Goal: Information Seeking & Learning: Learn about a topic

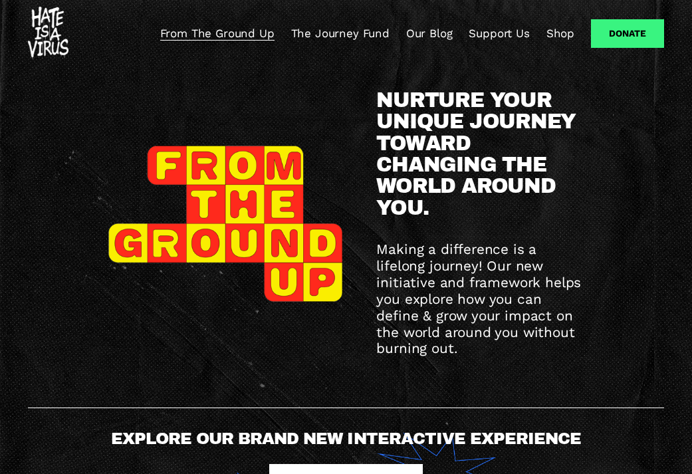
click at [493, 37] on link "Support Us" at bounding box center [499, 34] width 61 height 16
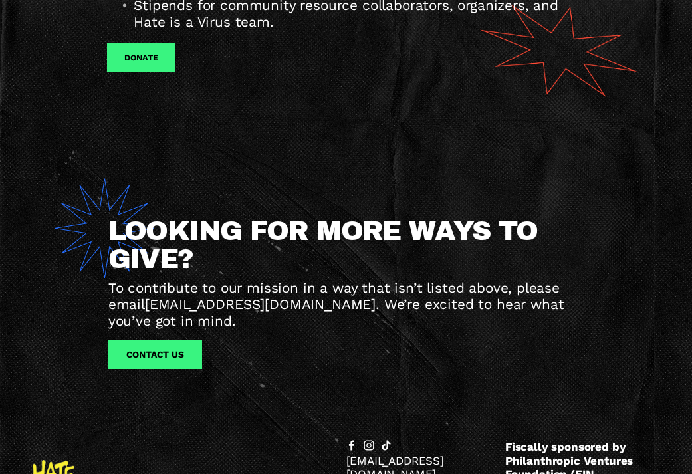
scroll to position [1277, 0]
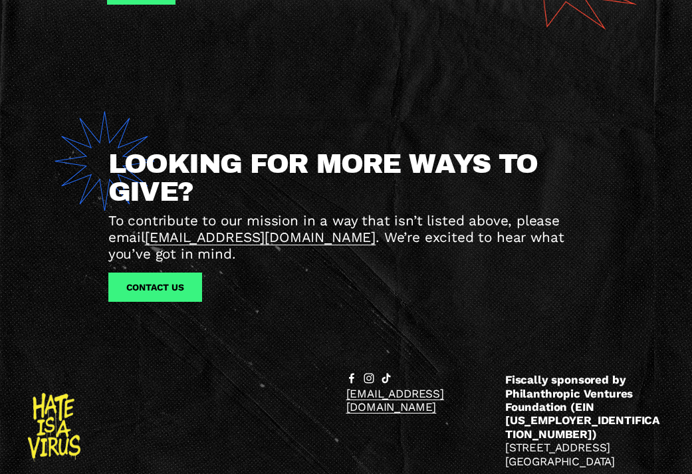
click at [307, 149] on span "LOOKING FOR MORE WAYS TO GIVE?" at bounding box center [327, 177] width 438 height 57
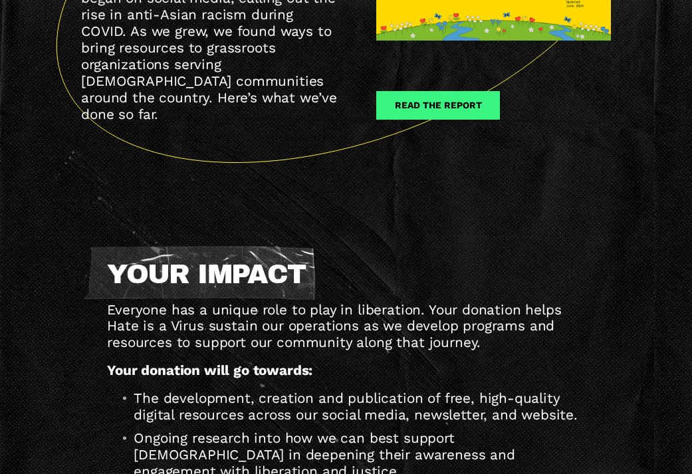
scroll to position [0, 0]
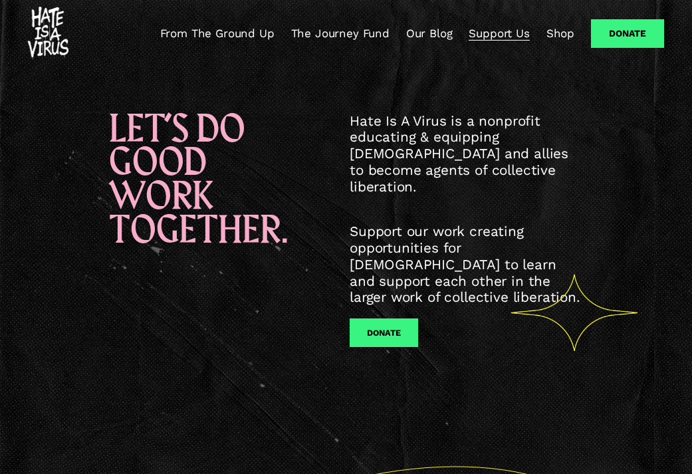
click at [341, 31] on link "The Journey Fund" at bounding box center [340, 34] width 98 height 16
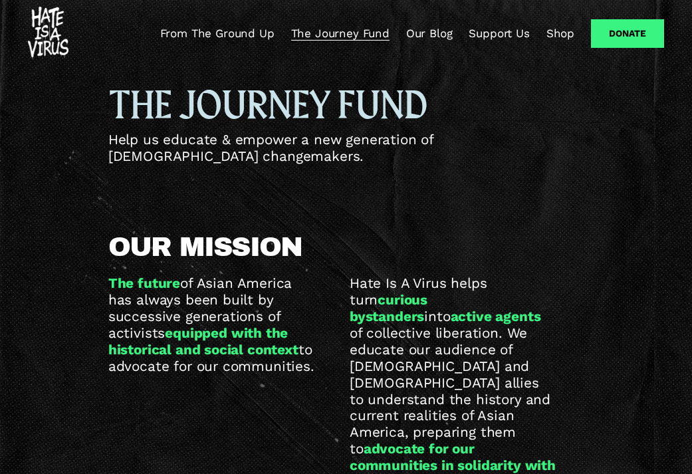
click at [234, 39] on link "From The Ground Up" at bounding box center [217, 34] width 114 height 16
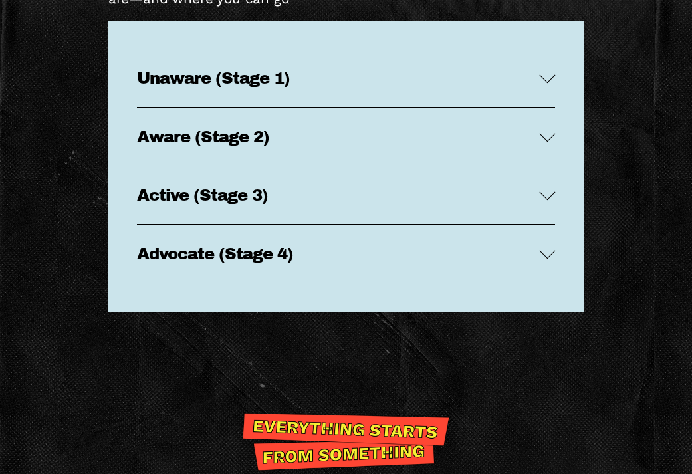
scroll to position [2432, 0]
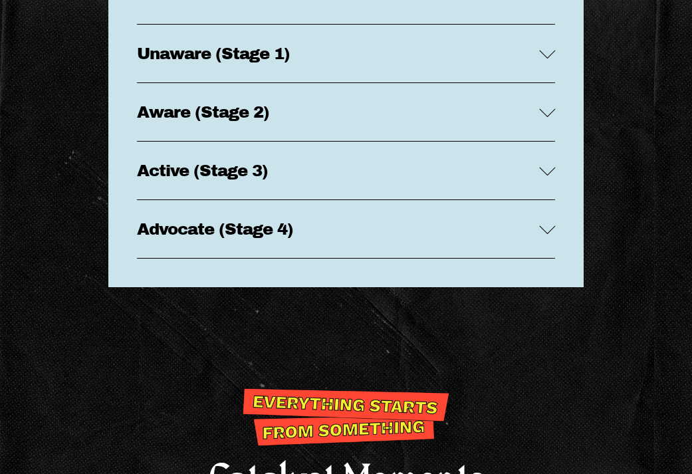
click at [416, 42] on button "Unaware (Stage 1)" at bounding box center [346, 54] width 419 height 58
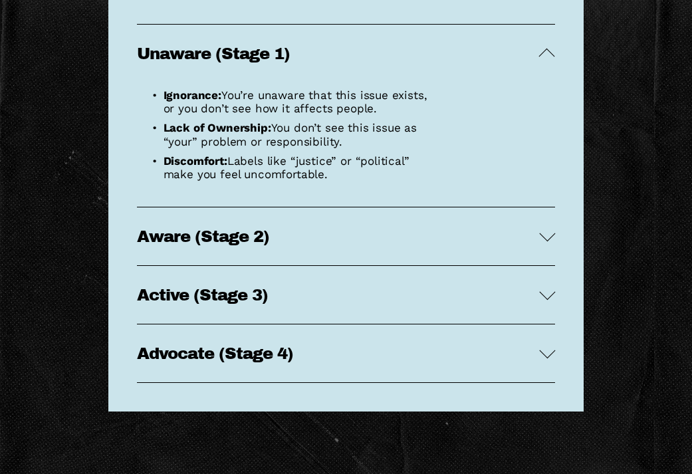
click at [345, 229] on span "Aware (Stage 2)" at bounding box center [338, 236] width 403 height 18
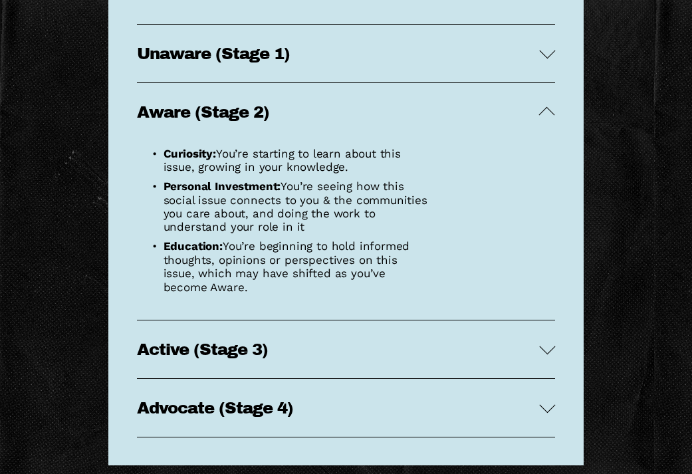
click at [370, 119] on span "Aware (Stage 2)" at bounding box center [338, 112] width 403 height 18
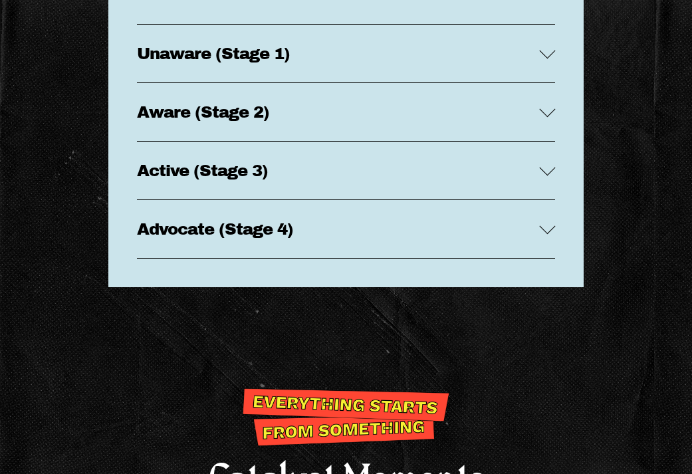
click at [315, 174] on span "Active (Stage 3)" at bounding box center [338, 171] width 403 height 18
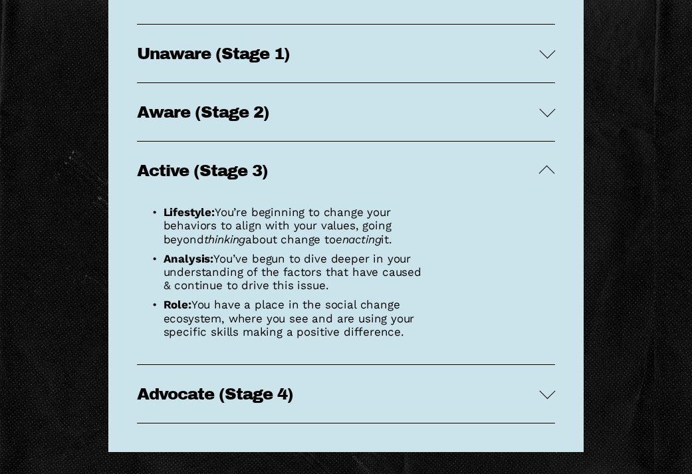
click at [315, 174] on span "Active (Stage 3)" at bounding box center [338, 171] width 403 height 18
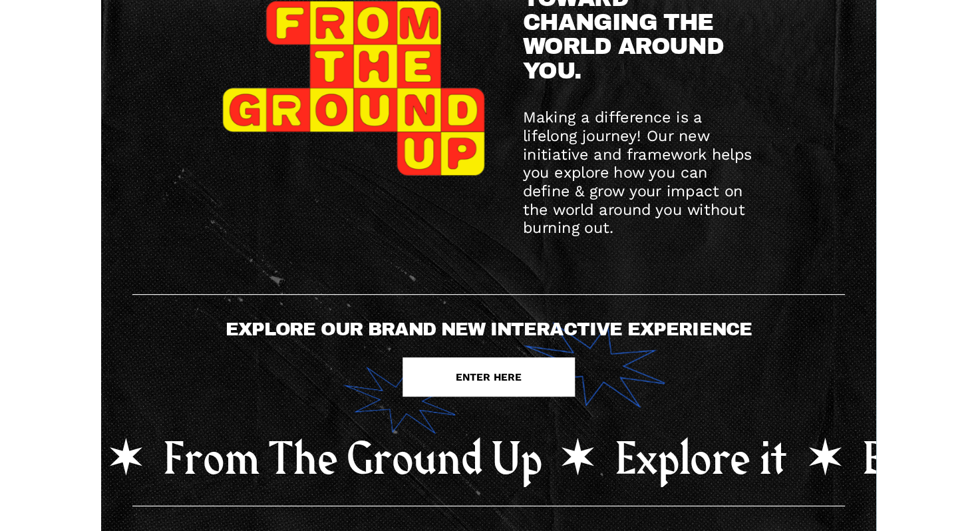
scroll to position [0, 0]
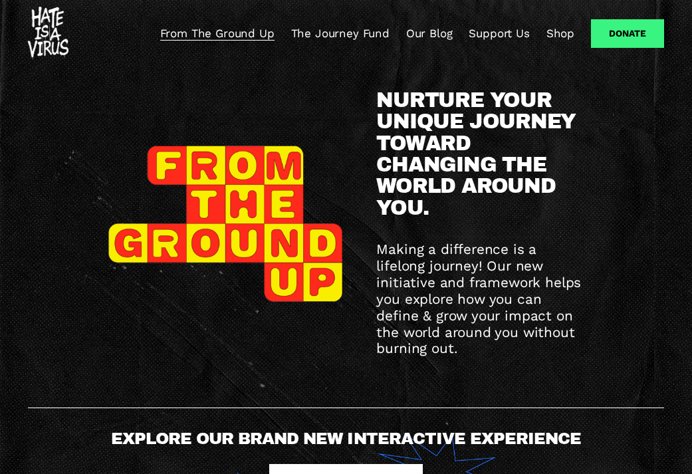
click at [442, 35] on link "Our Blog" at bounding box center [429, 34] width 47 height 16
